Goal: Find specific fact: Find specific fact

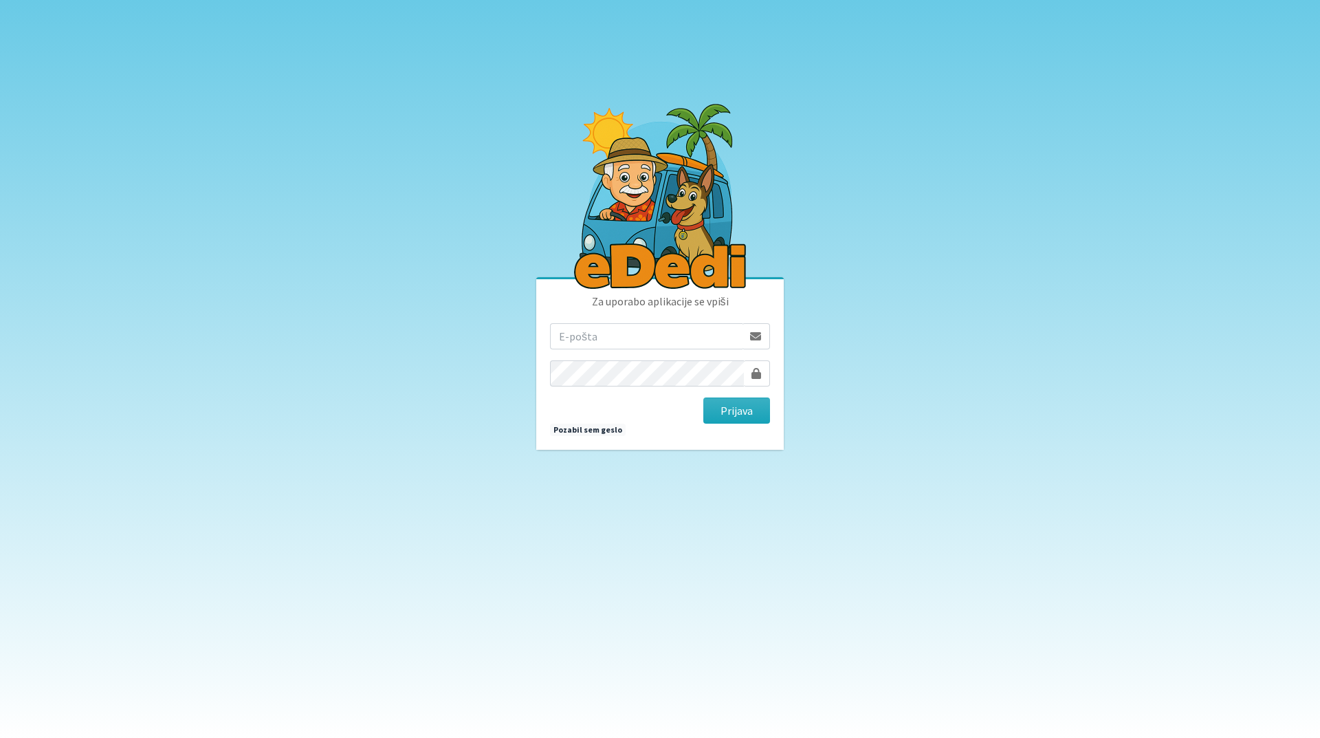
click at [614, 336] on input "email" at bounding box center [646, 336] width 193 height 26
type input "tanja.ficko@gmail.com"
click at [742, 416] on button "Prijava" at bounding box center [736, 410] width 67 height 26
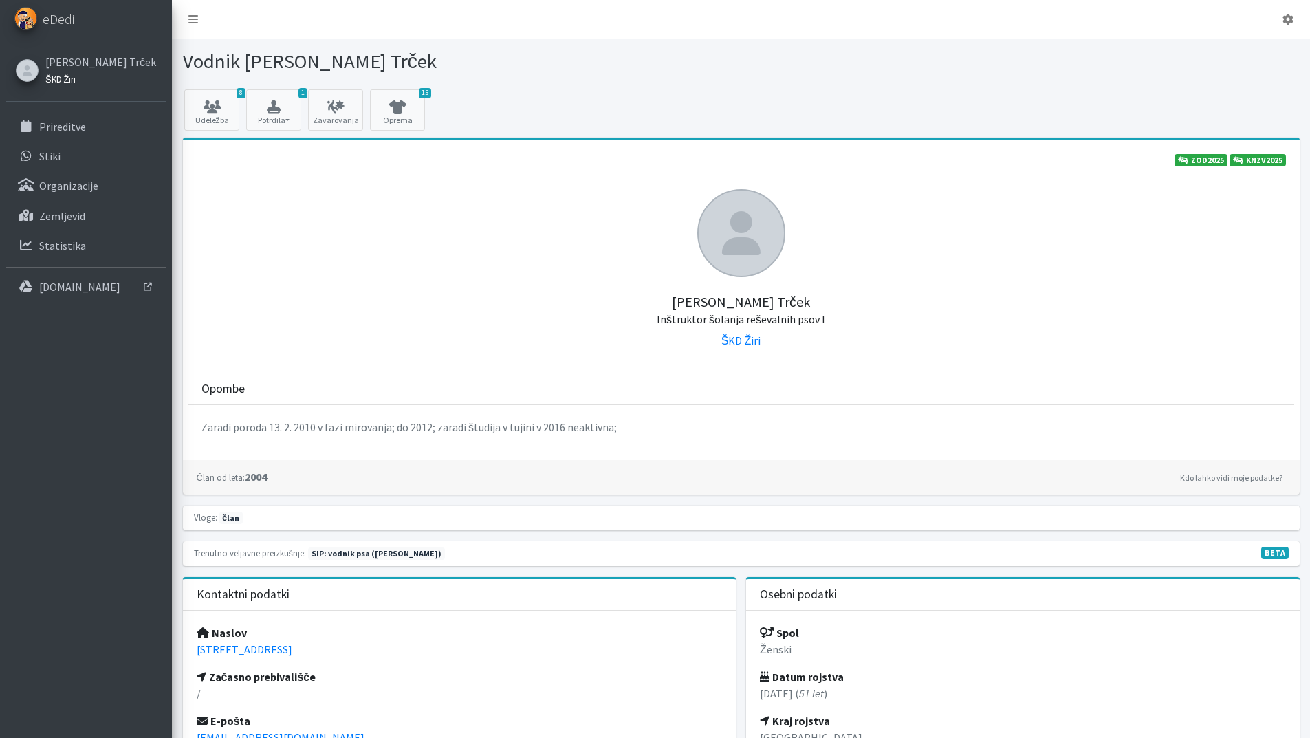
click at [53, 78] on small "ŠKD Žiri" at bounding box center [60, 79] width 30 height 11
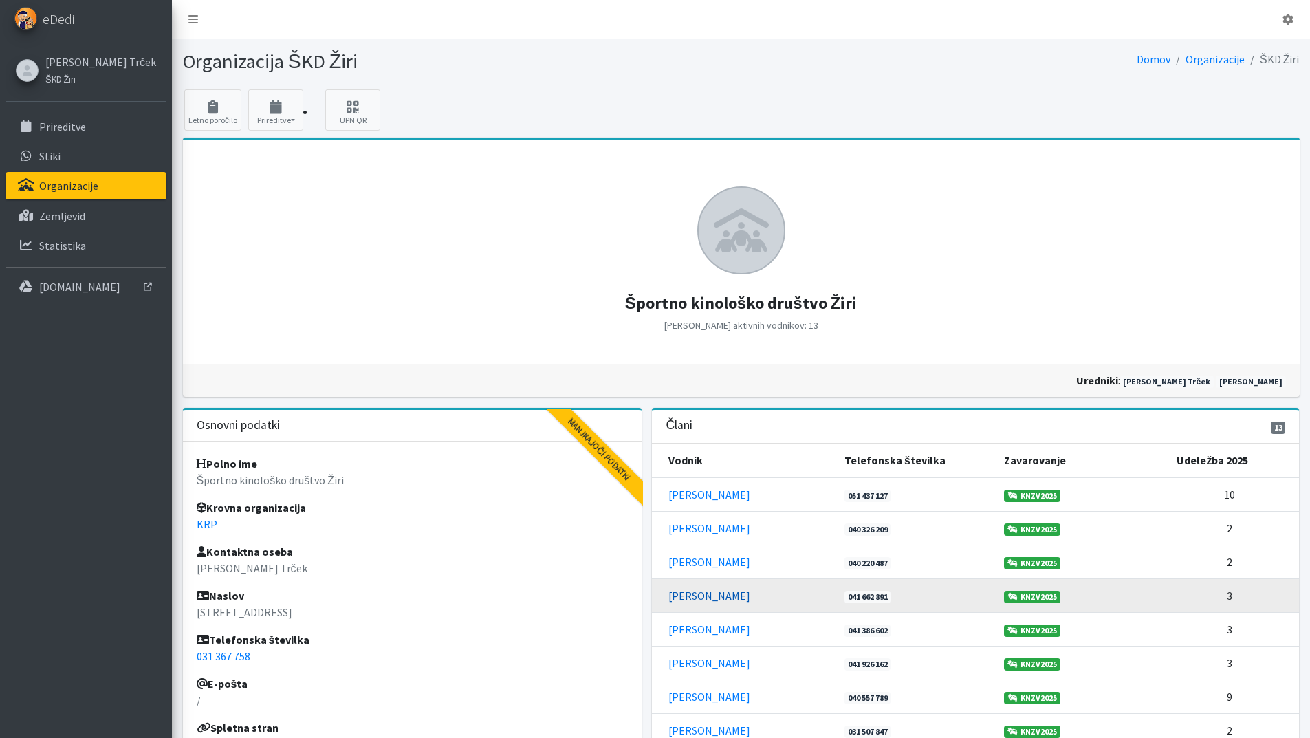
click at [708, 599] on link "[PERSON_NAME]" at bounding box center [709, 596] width 82 height 14
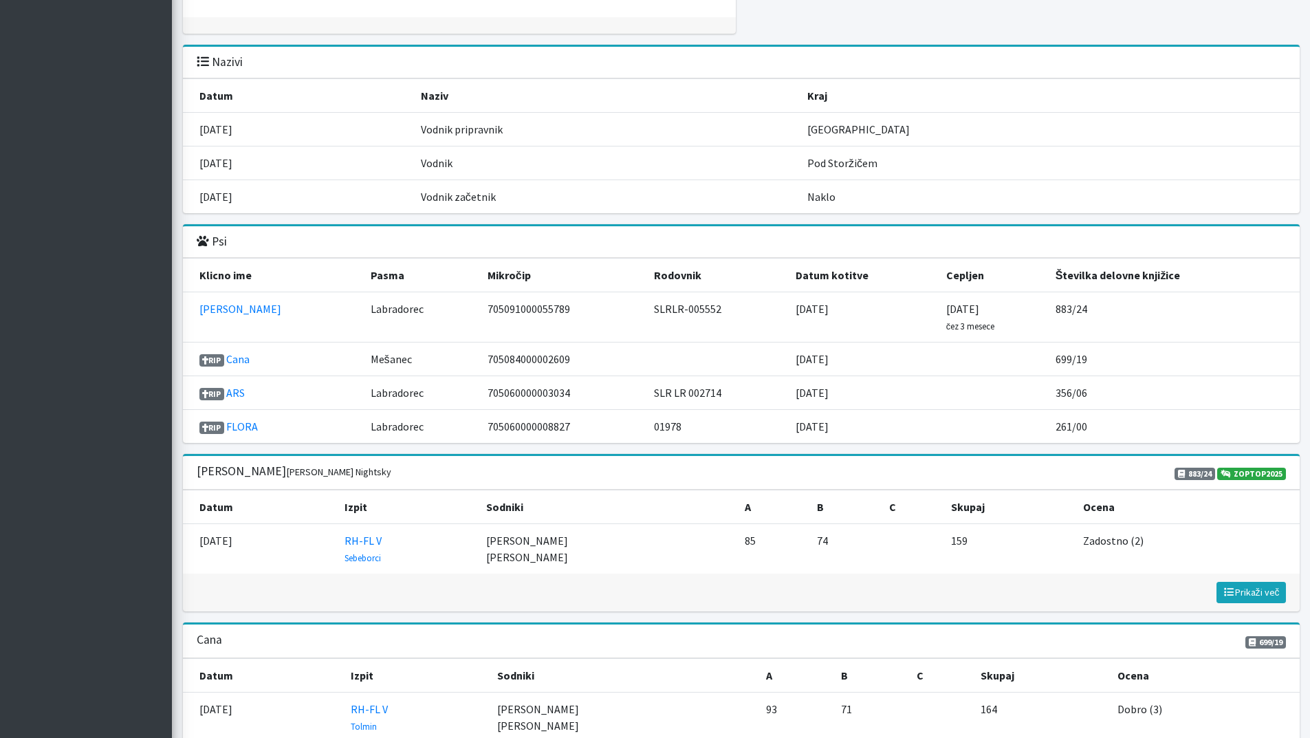
scroll to position [1169, 0]
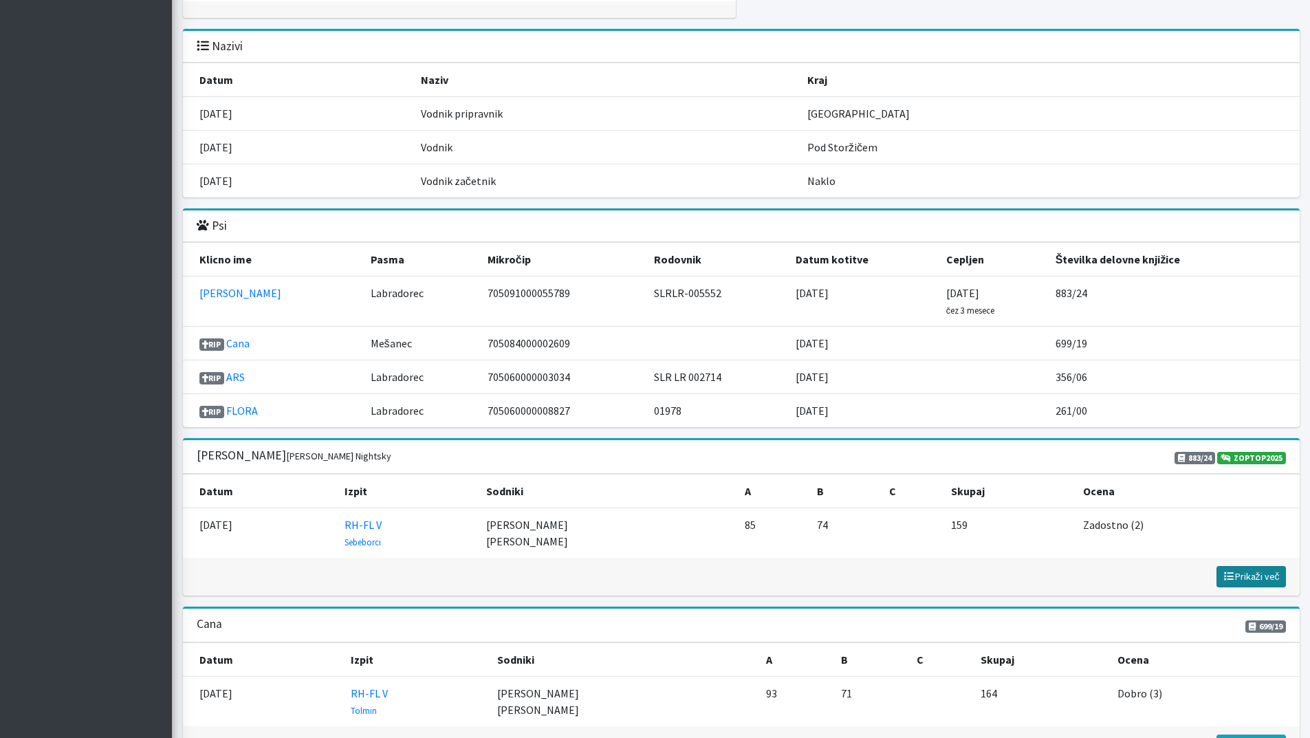
click at [1258, 572] on span "Prikaži več" at bounding box center [1251, 576] width 57 height 12
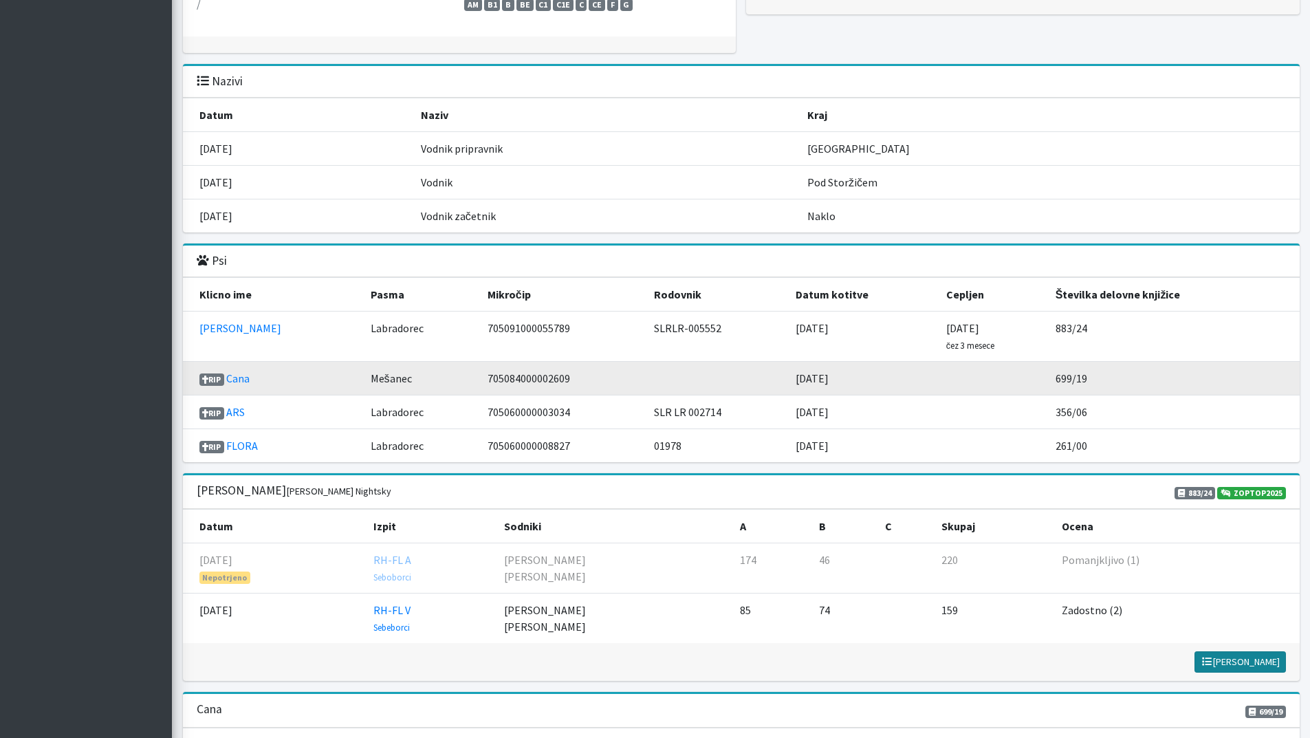
scroll to position [1100, 0]
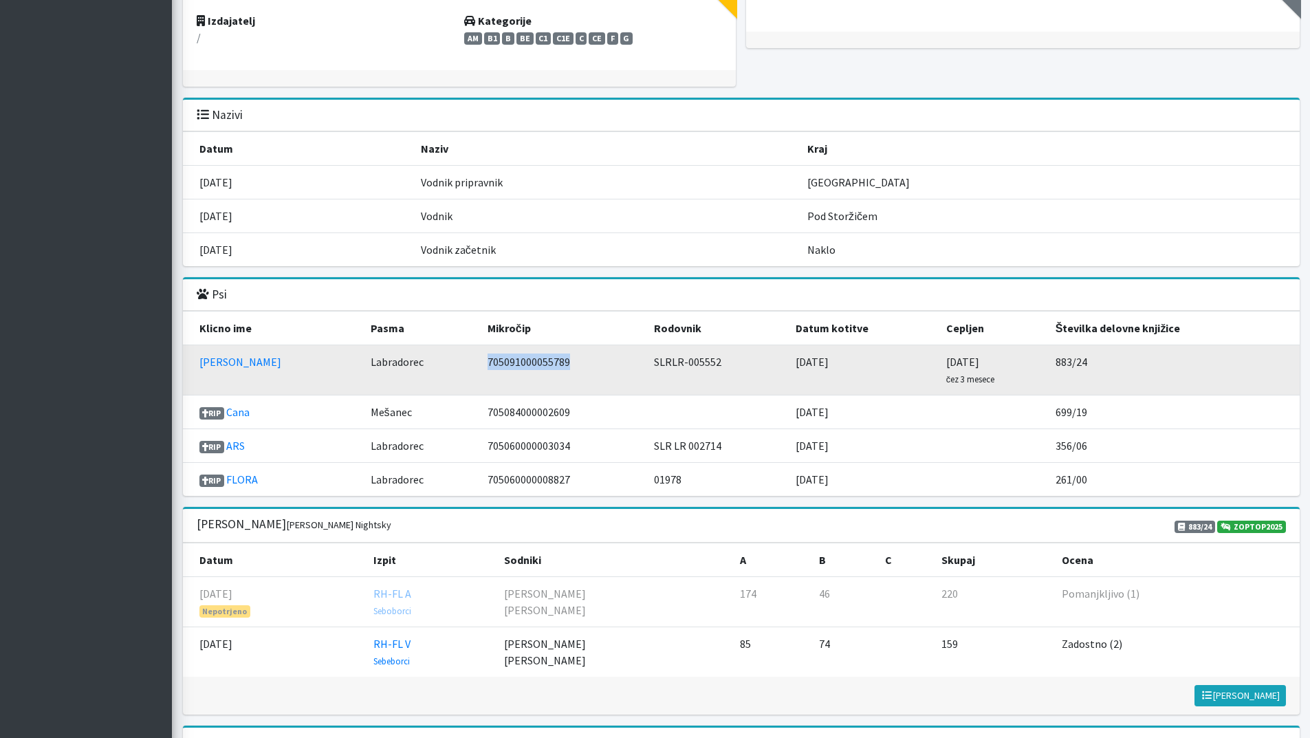
drag, startPoint x: 556, startPoint y: 368, endPoint x: 455, endPoint y: 374, distance: 102.0
click at [479, 374] on td "705091000055789" at bounding box center [562, 370] width 167 height 50
copy td "705091000055789"
